Goal: Information Seeking & Learning: Understand process/instructions

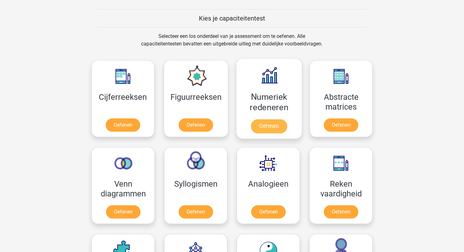
scroll to position [235, 0]
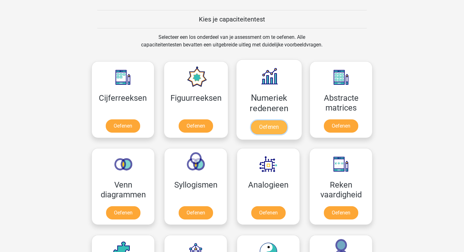
click at [265, 132] on link "Oefenen" at bounding box center [269, 127] width 36 height 14
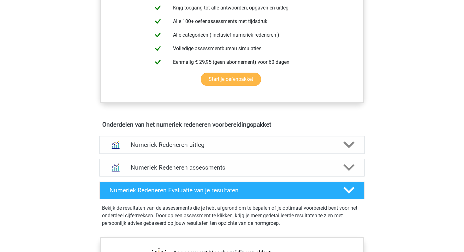
scroll to position [298, 0]
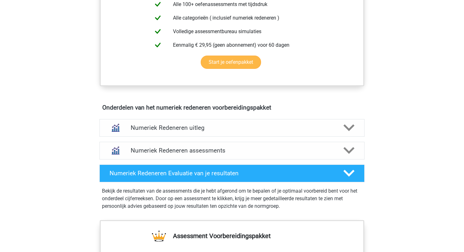
click at [265, 132] on div "Numeriek Redeneren uitleg" at bounding box center [231, 128] width 265 height 18
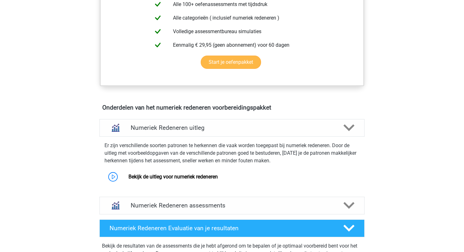
click at [265, 132] on div "Numeriek Redeneren uitleg" at bounding box center [231, 128] width 265 height 18
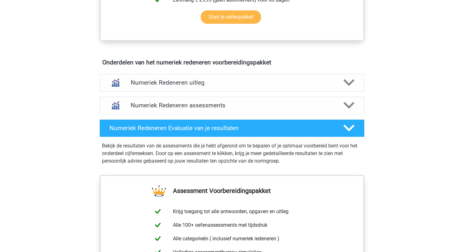
scroll to position [343, 0]
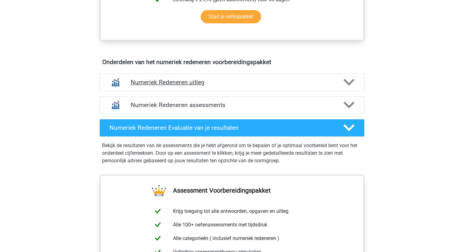
click at [239, 90] on div "Numeriek Redeneren uitleg" at bounding box center [231, 83] width 265 height 18
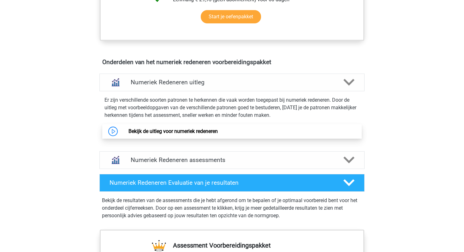
click at [180, 132] on link "Bekijk de uitleg voor numeriek redeneren" at bounding box center [172, 131] width 89 height 6
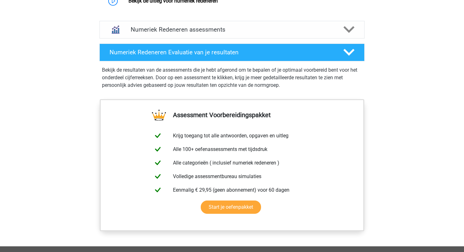
scroll to position [554, 0]
